Goal: Information Seeking & Learning: Learn about a topic

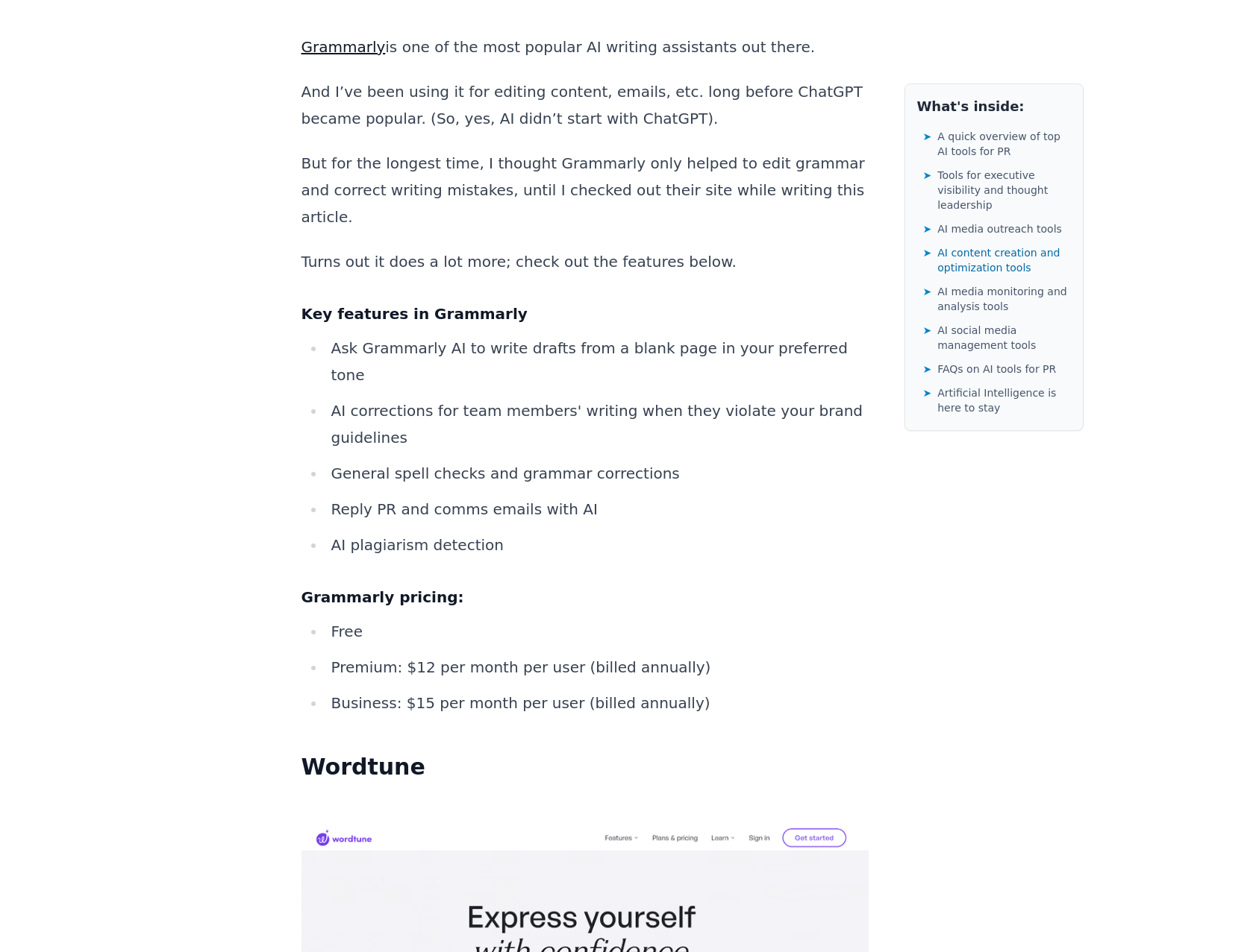
scroll to position [12828, 0]
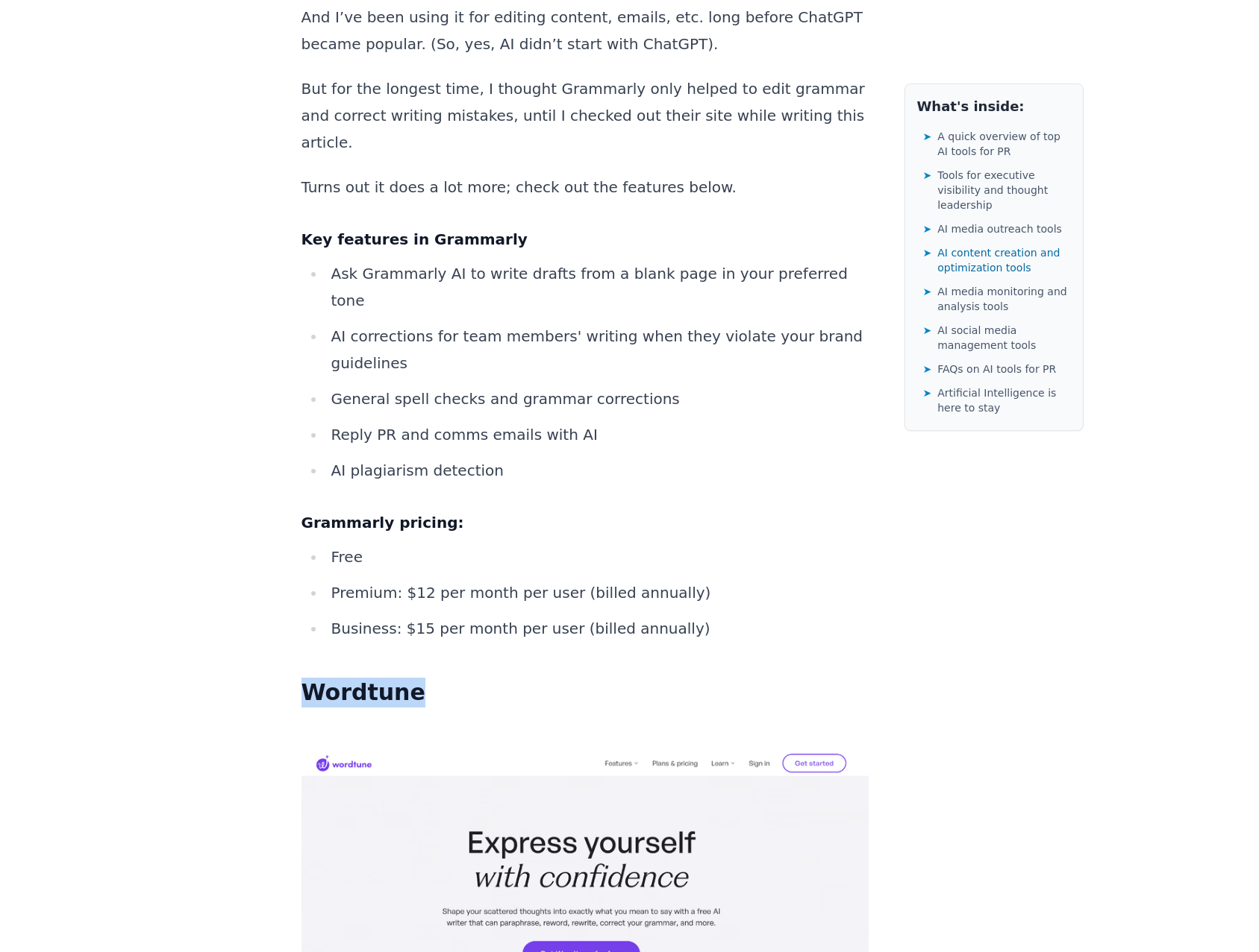
drag, startPoint x: 417, startPoint y: 32, endPoint x: 291, endPoint y: 17, distance: 126.9
click at [291, 17] on div "Public Relations 18 AI Tools for PR Content, Outreach, Monitoring, & Social [PE…" at bounding box center [629, 317] width 908 height 26102
click at [947, 706] on aside "What's inside: ➤ A quick overview of top AI tools for PR ➤ Tools for executive …" at bounding box center [994, 317] width 180 height 26102
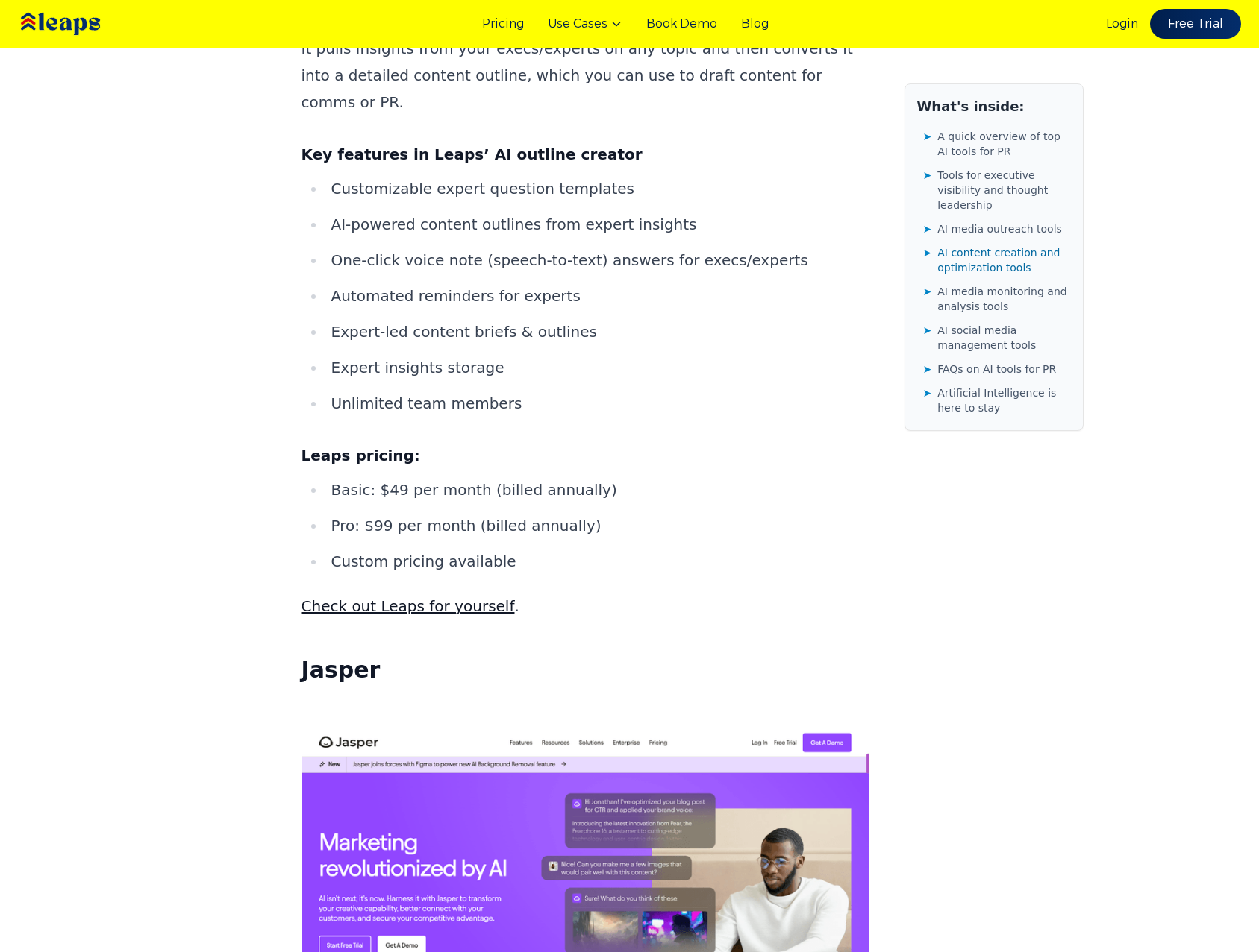
scroll to position [10367, 0]
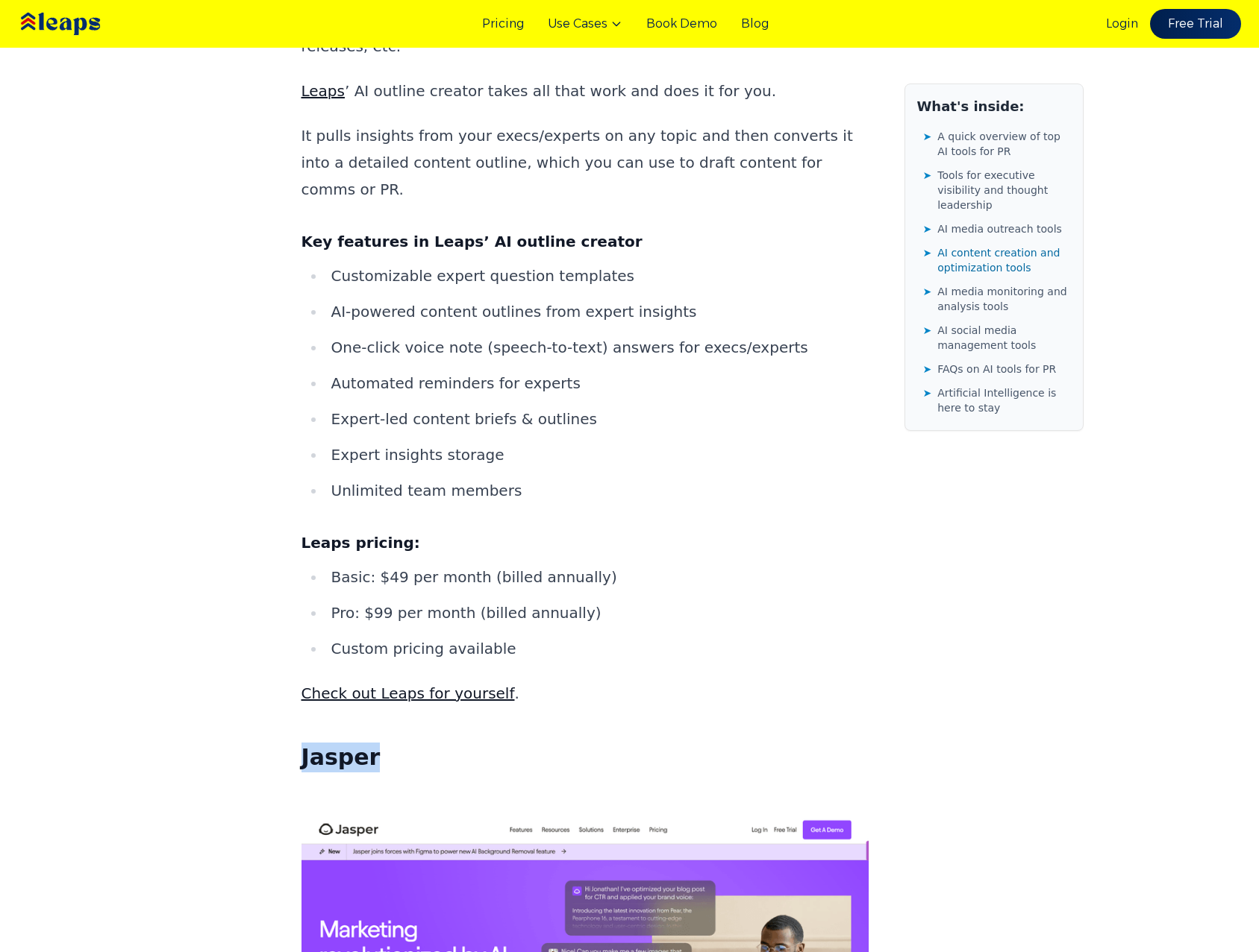
drag, startPoint x: 288, startPoint y: 241, endPoint x: 393, endPoint y: 247, distance: 105.2
drag, startPoint x: 330, startPoint y: 253, endPoint x: 317, endPoint y: 652, distance: 399.2
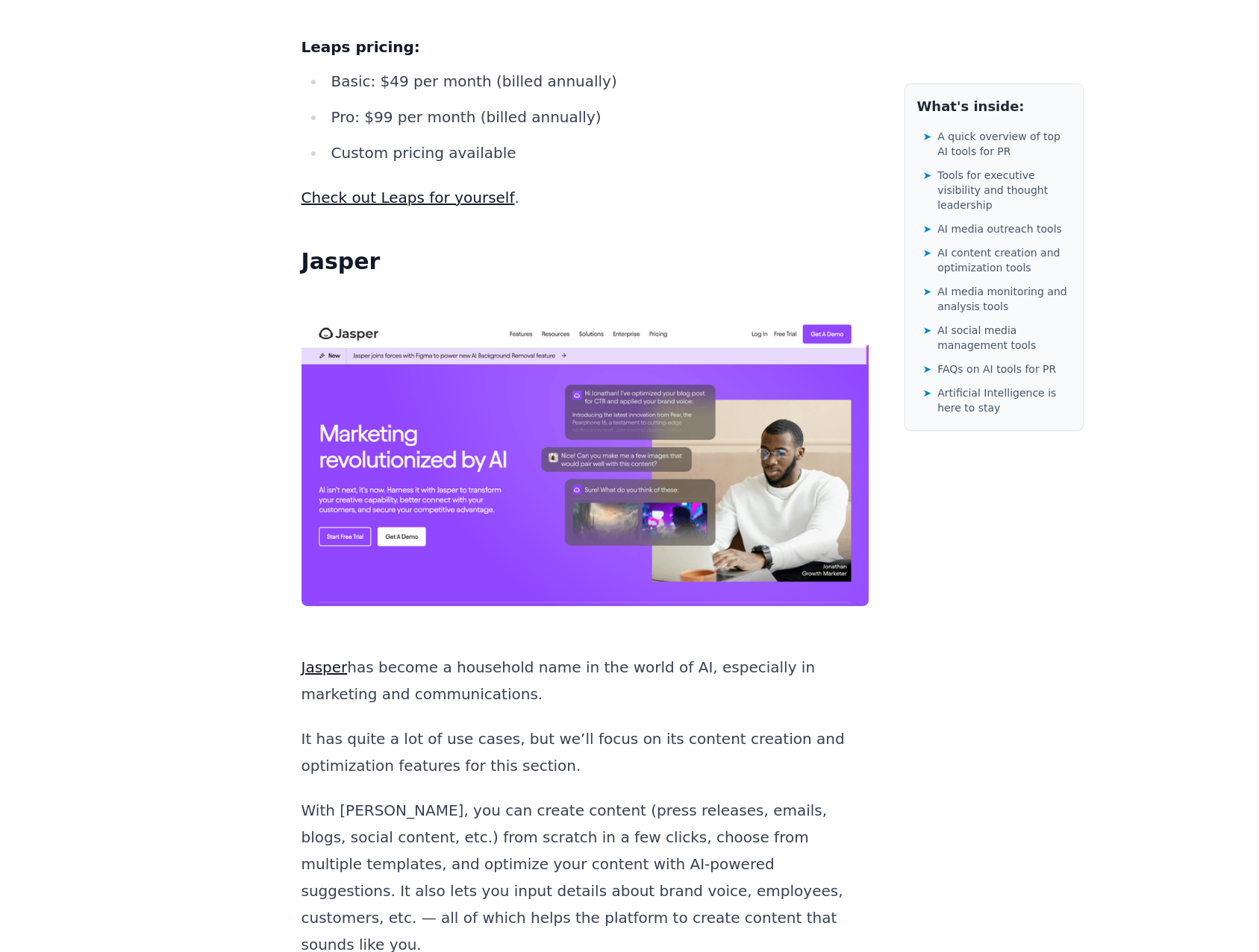
scroll to position [10889, 0]
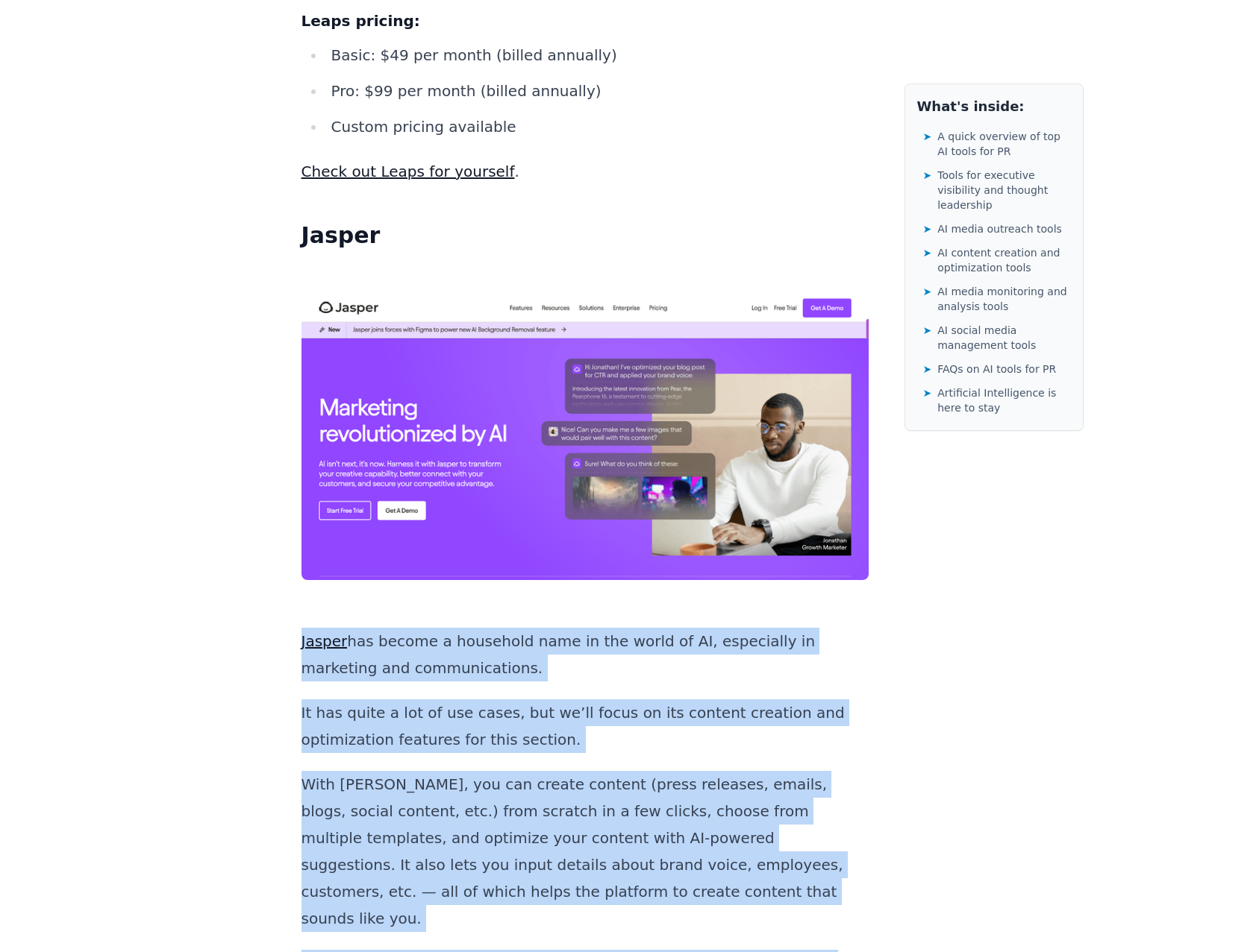
drag, startPoint x: 305, startPoint y: 134, endPoint x: 632, endPoint y: 884, distance: 818.2
copy div "Jasper has become a household name in the world of AI, especially in marketing …"
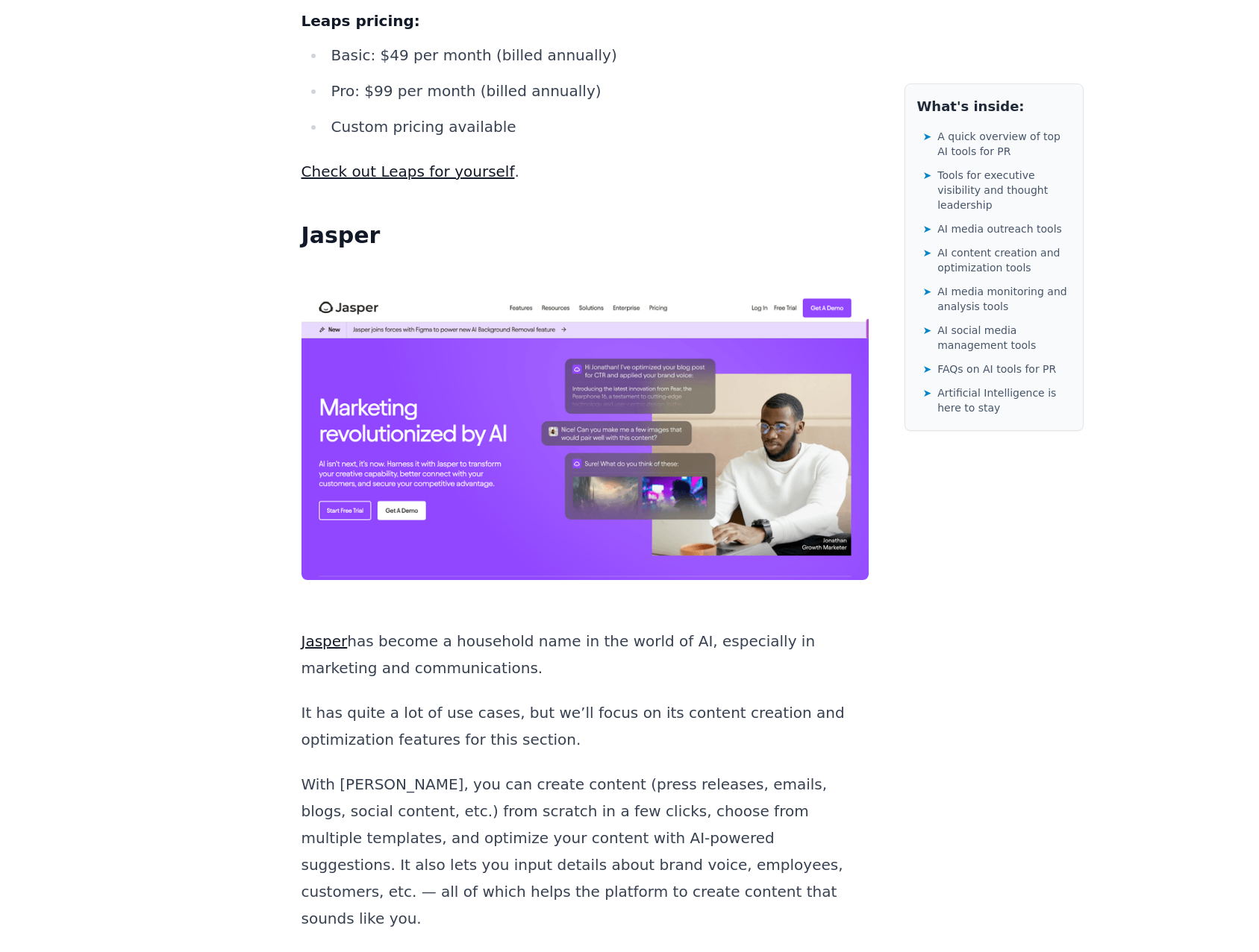
drag, startPoint x: 587, startPoint y: 372, endPoint x: 450, endPoint y: 372, distance: 137.0
drag, startPoint x: 450, startPoint y: 372, endPoint x: 656, endPoint y: 326, distance: 211.1
click at [656, 772] on p "With [PERSON_NAME], you can create content (press releases, emails, blogs, soci…" at bounding box center [585, 852] width 567 height 161
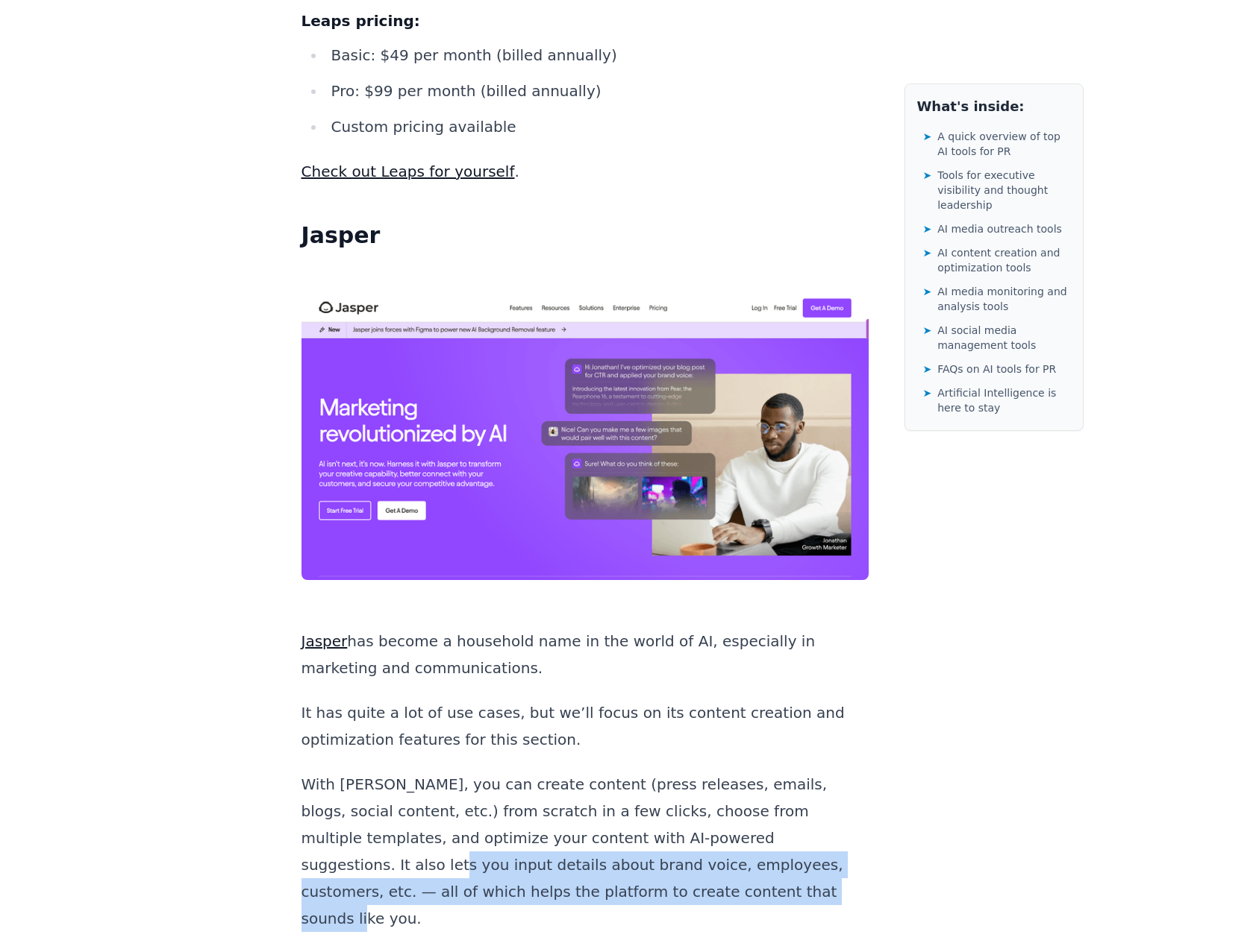
drag, startPoint x: 659, startPoint y: 329, endPoint x: 385, endPoint y: 363, distance: 276.1
click at [419, 772] on p "With [PERSON_NAME], you can create content (press releases, emails, blogs, soci…" at bounding box center [585, 852] width 567 height 161
copy p "nput details about brand voice, employees, customers, etc. — all of which helps…"
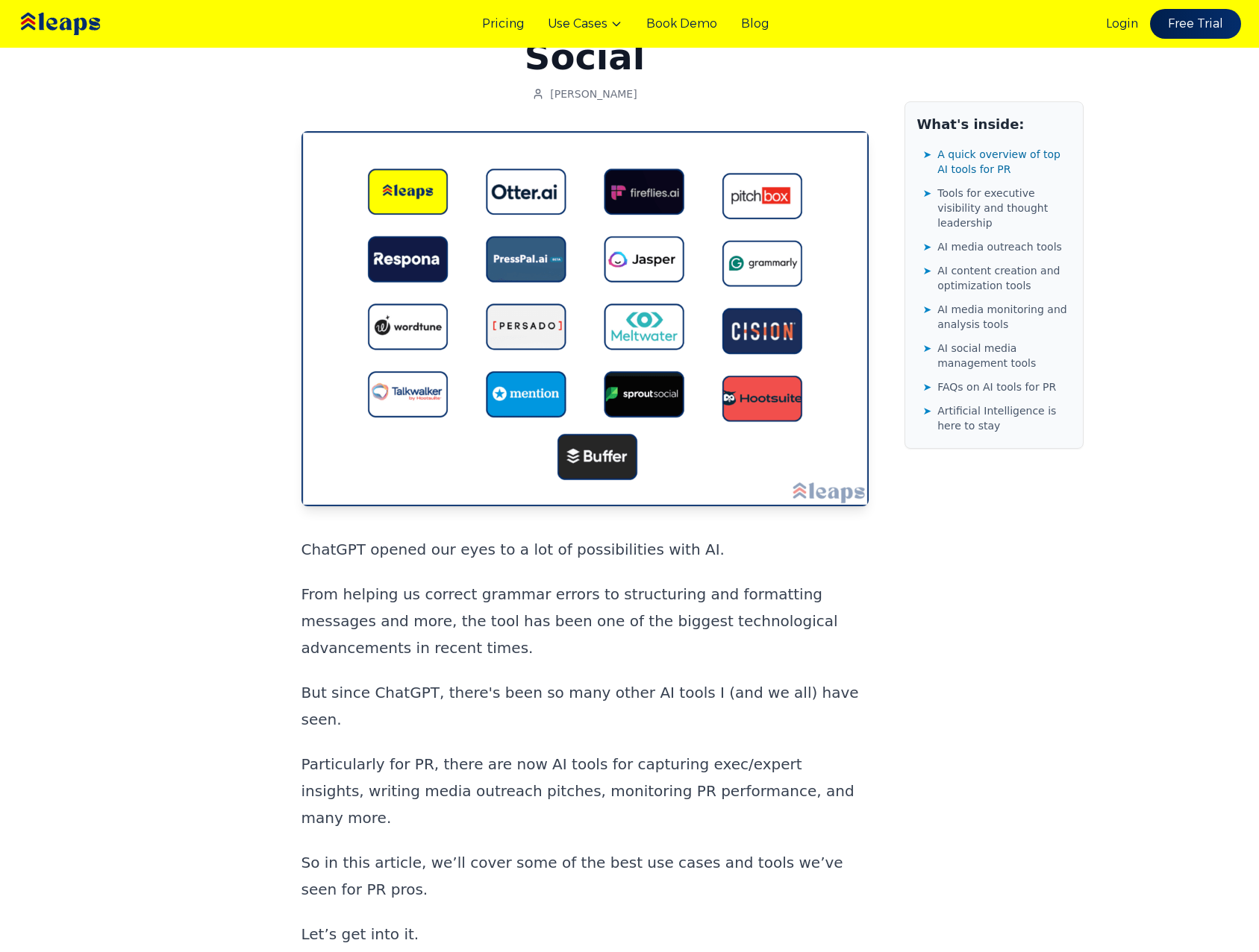
scroll to position [0, 0]
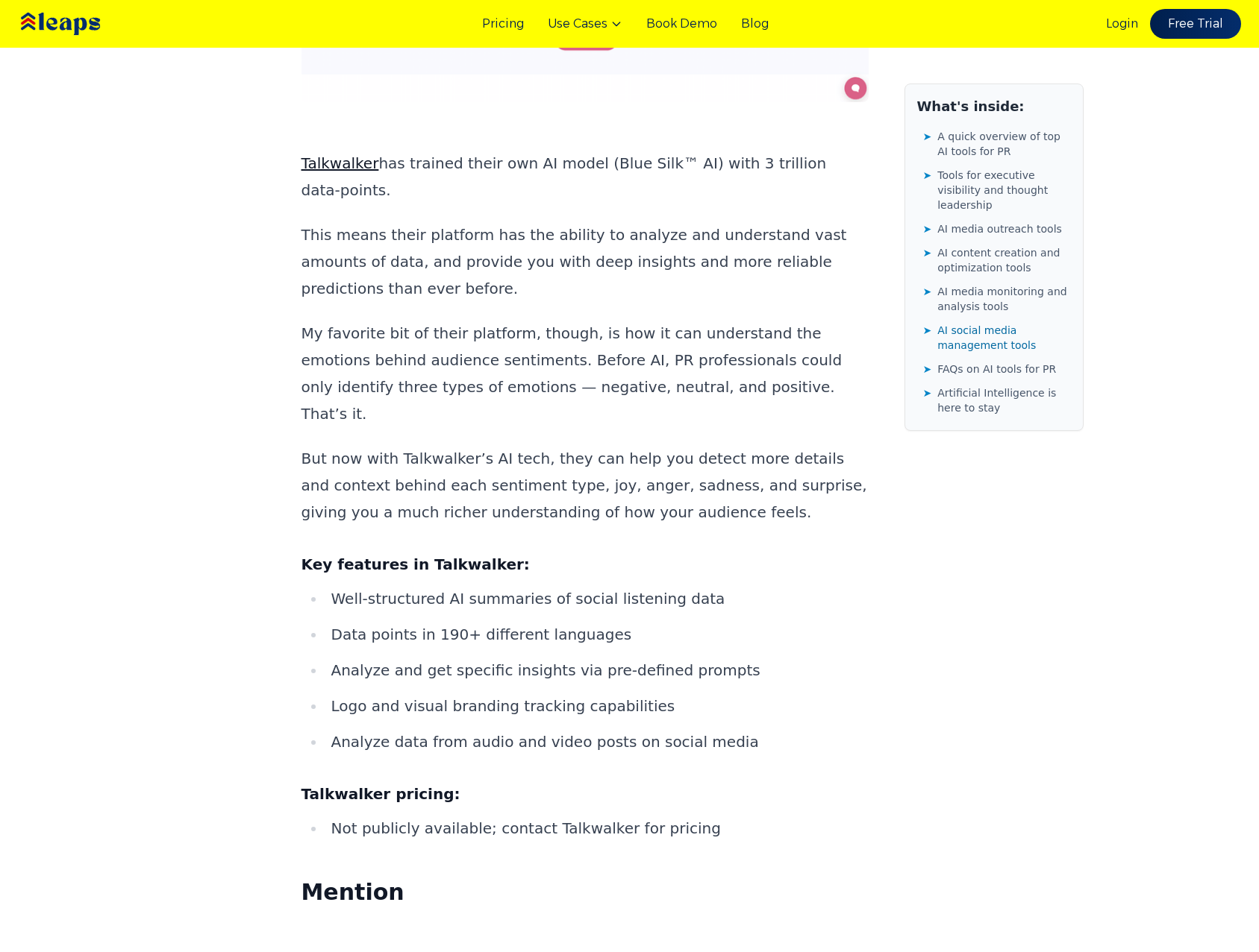
scroll to position [18077, 0]
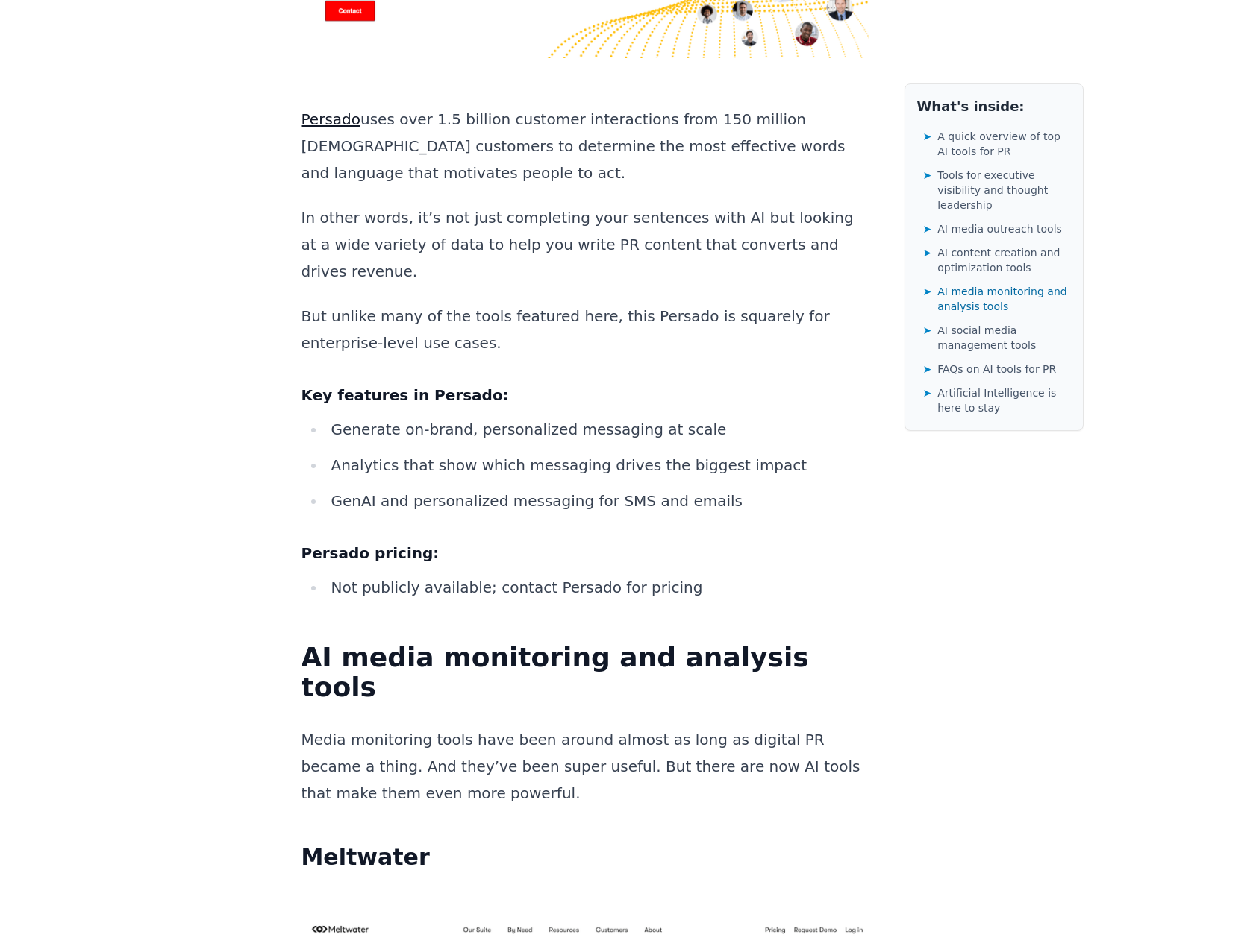
scroll to position [14986, 0]
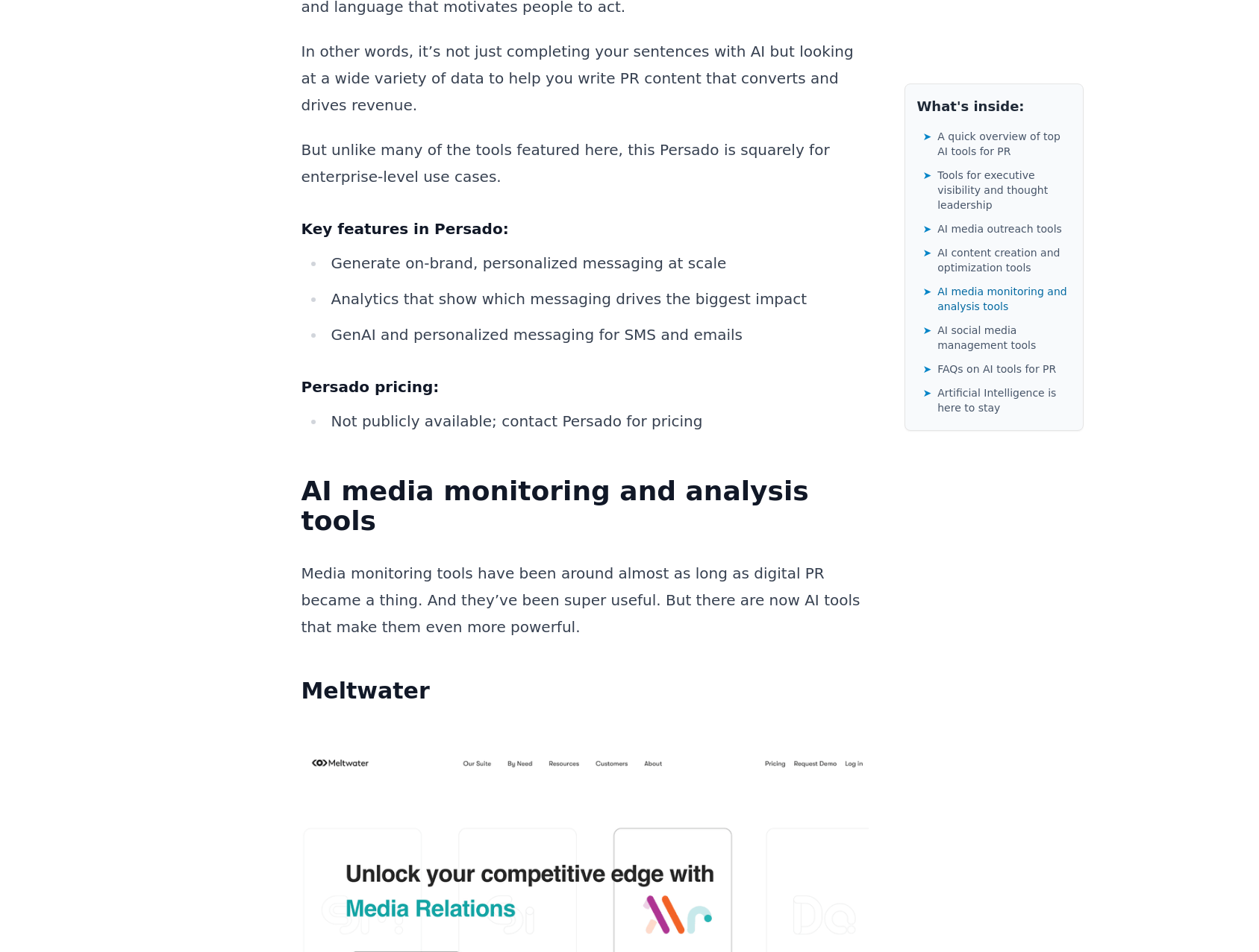
drag, startPoint x: 603, startPoint y: 731, endPoint x: 328, endPoint y: 576, distance: 315.7
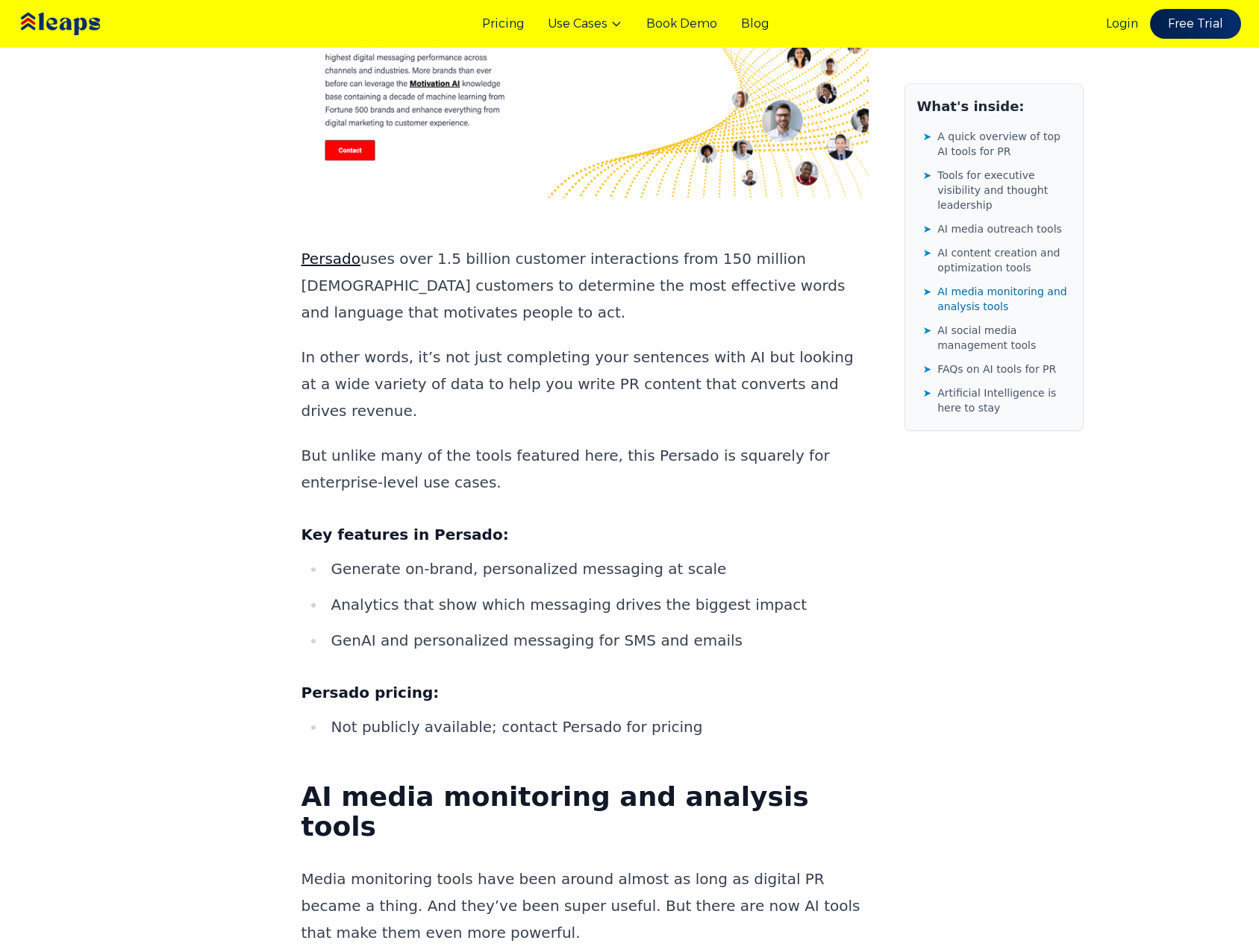
scroll to position [14612, 0]
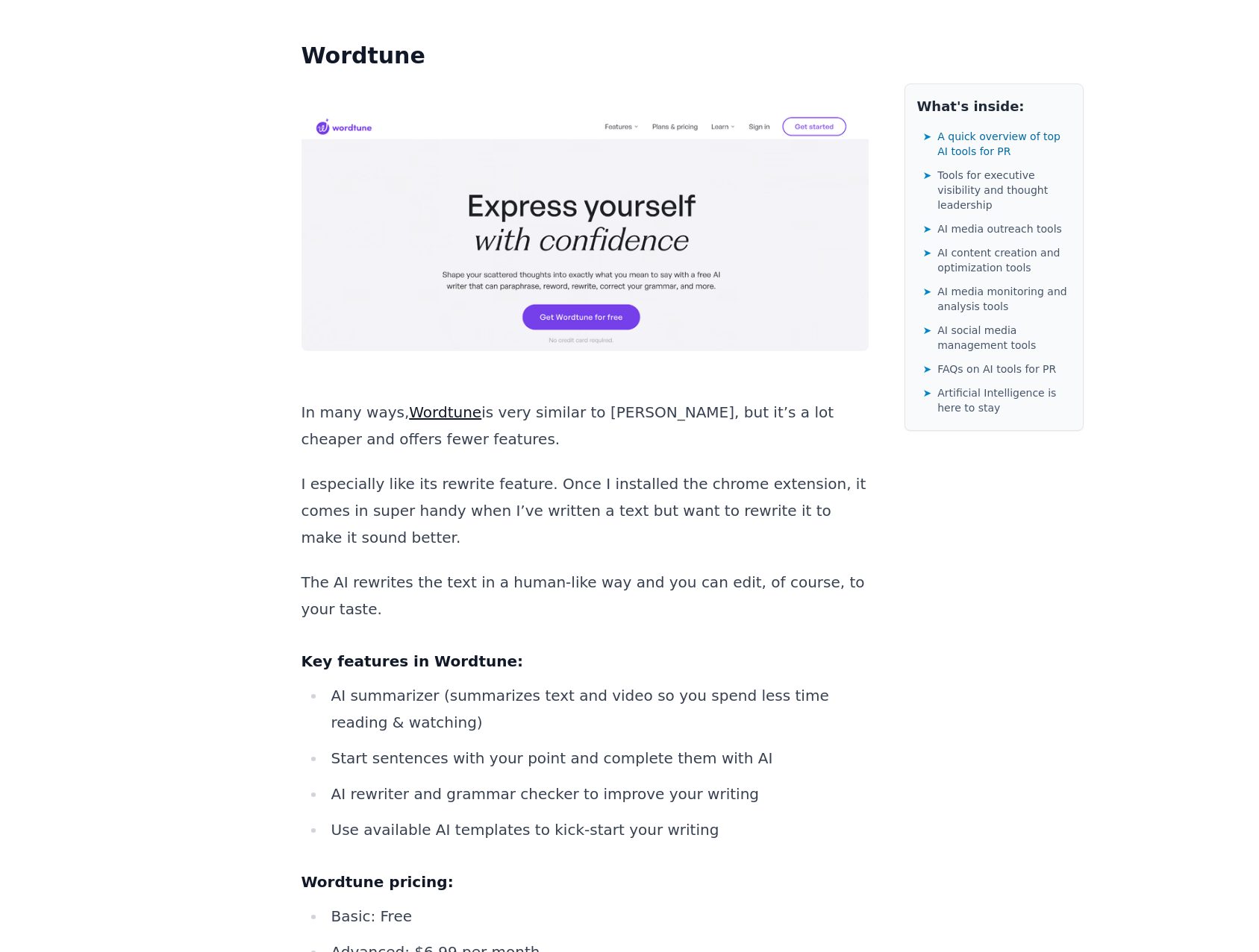
scroll to position [13872, 0]
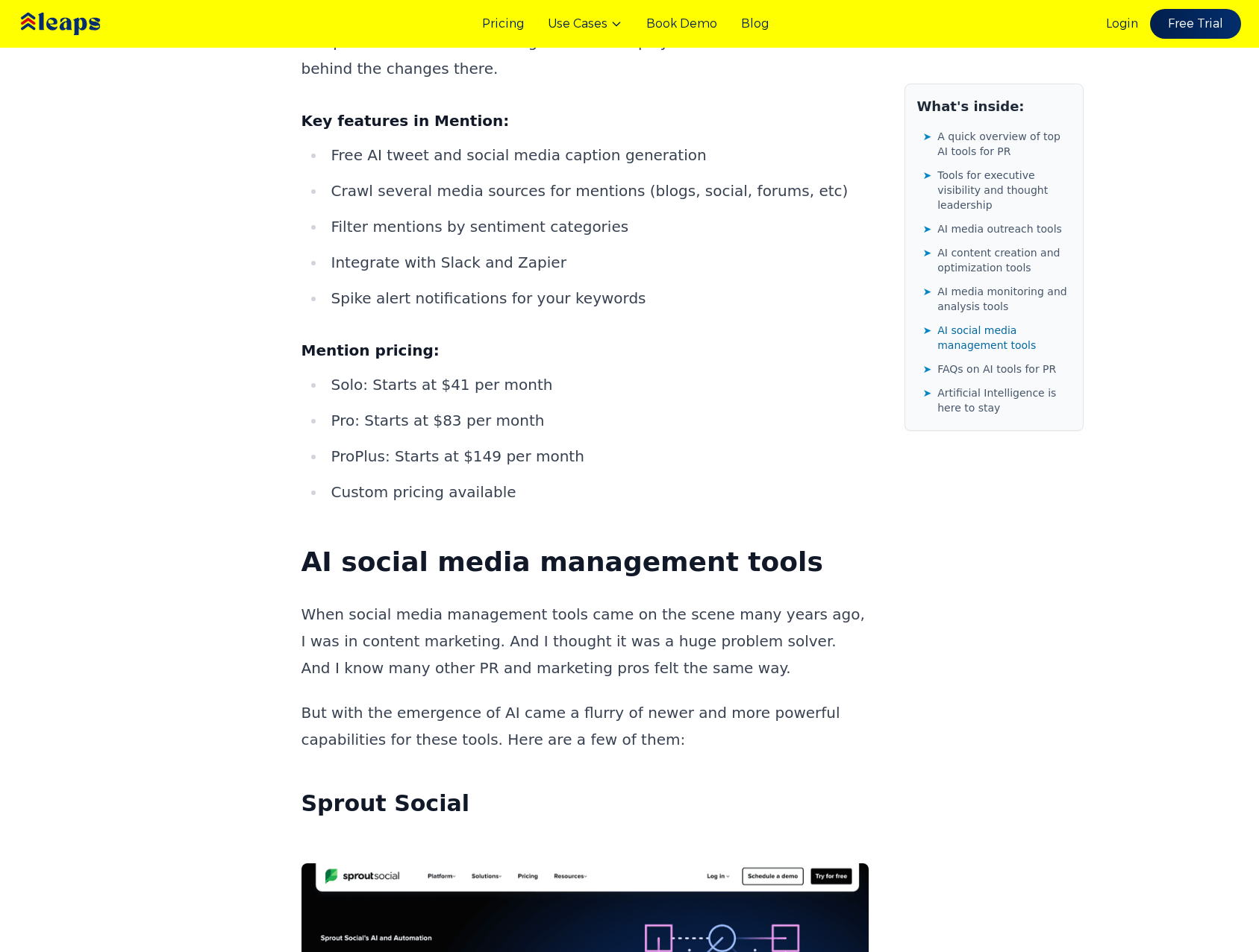
scroll to position [19541, 0]
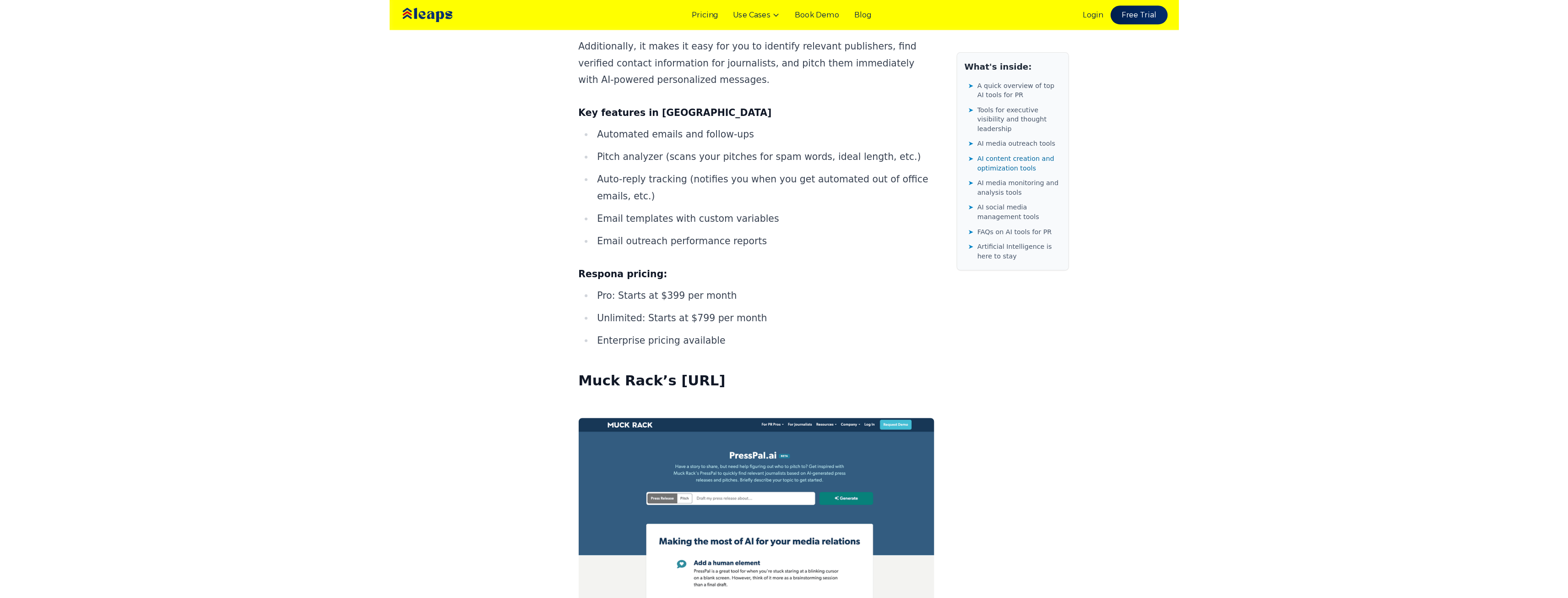
scroll to position [4808, 0]
